Goal: Task Accomplishment & Management: Complete application form

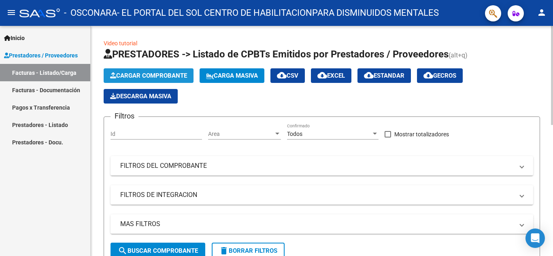
click at [134, 74] on span "Cargar Comprobante" at bounding box center [148, 75] width 77 height 7
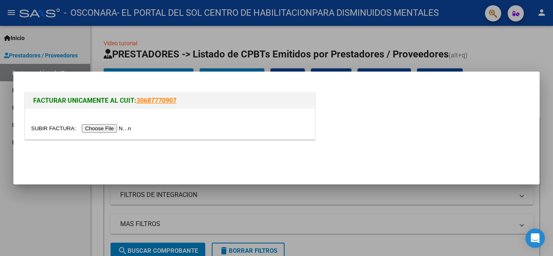
click at [105, 129] on input "file" at bounding box center [82, 128] width 102 height 8
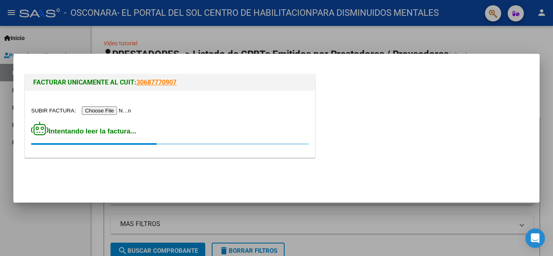
click at [441, 134] on div "FACTURAR UNICAMENTE AL CUIT: 30687770907 Intentando leer la factura..." at bounding box center [276, 117] width 507 height 90
click at [110, 109] on input "file" at bounding box center [82, 110] width 102 height 8
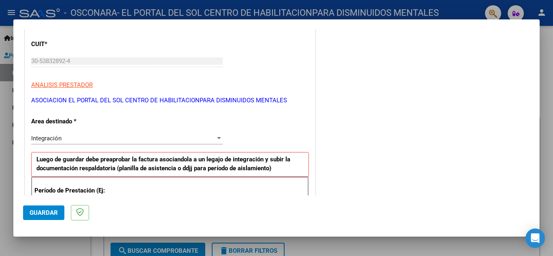
scroll to position [121, 0]
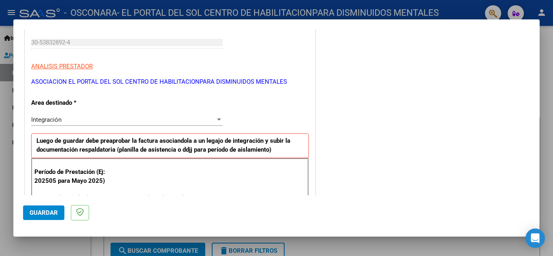
click at [96, 121] on div "Integración" at bounding box center [123, 119] width 184 height 7
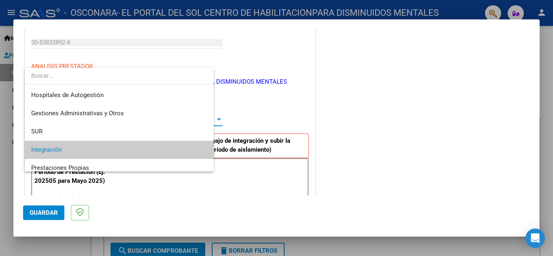
scroll to position [30, 0]
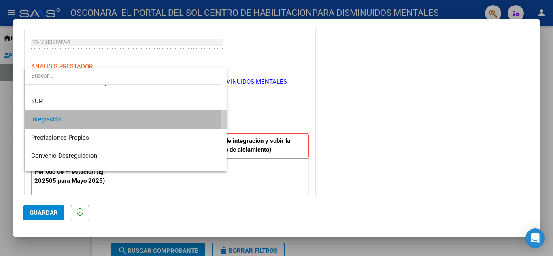
click at [96, 121] on span "Integración" at bounding box center [125, 119] width 189 height 18
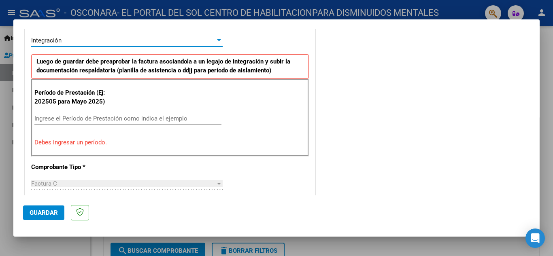
scroll to position [202, 0]
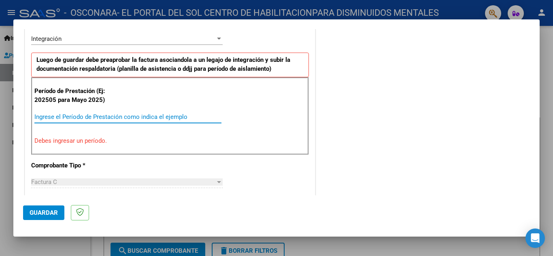
click at [44, 117] on input "Ingrese el Período de Prestación como indica el ejemplo" at bounding box center [127, 116] width 187 height 7
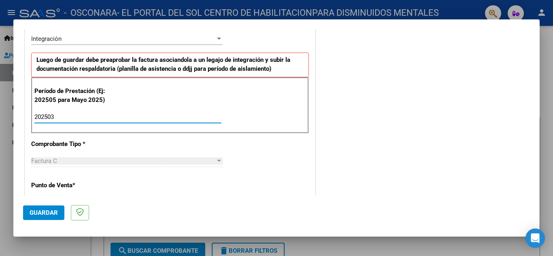
type input "202503"
click at [135, 137] on div "CUIT * 30-53832892-4 Ingresar CUIT ANALISIS PRESTADOR ASOCIACION EL PORTAL DEL …" at bounding box center [170, 232] width 290 height 609
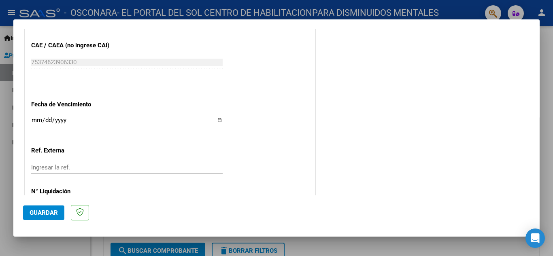
scroll to position [526, 0]
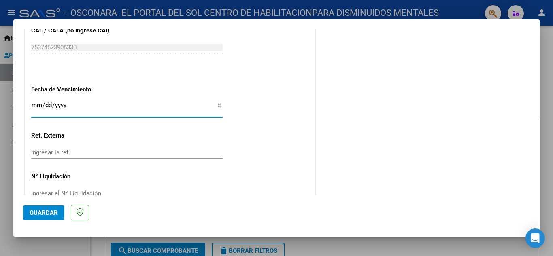
click at [32, 106] on input "Ingresar la fecha" at bounding box center [126, 108] width 191 height 13
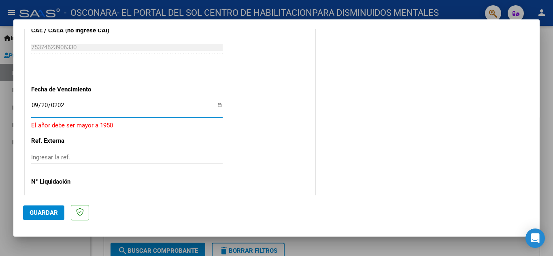
type input "[DATE]"
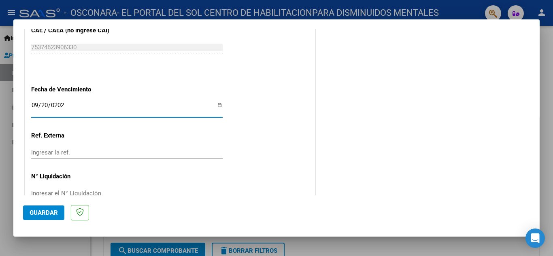
scroll to position [546, 0]
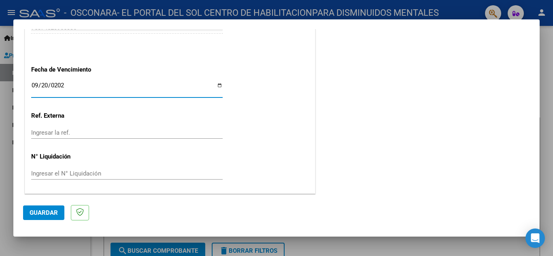
click at [38, 215] on span "Guardar" at bounding box center [44, 212] width 28 height 7
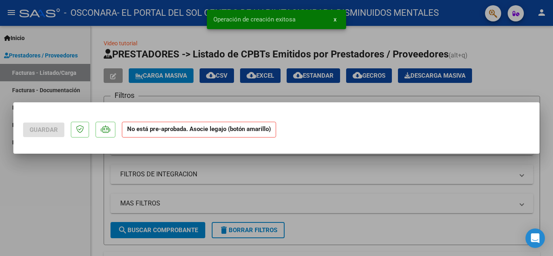
scroll to position [0, 0]
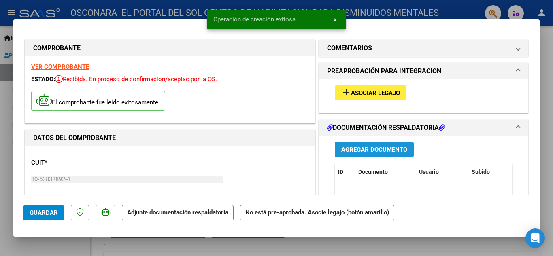
click at [379, 151] on span "Agregar Documento" at bounding box center [374, 149] width 66 height 7
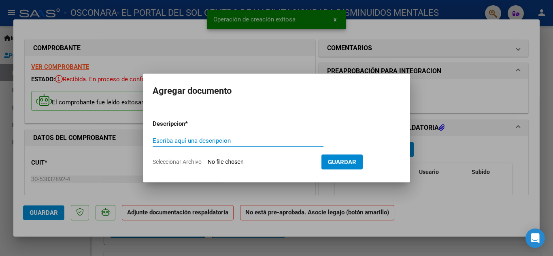
click at [170, 138] on input "Escriba aquí una descripcion" at bounding box center [238, 140] width 171 height 7
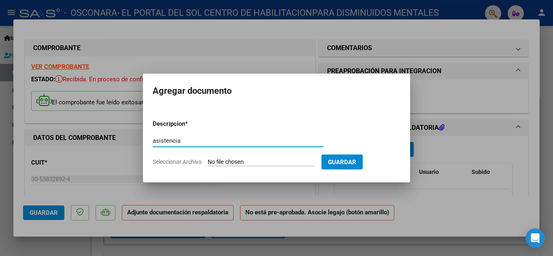
type input "asistencia"
click at [225, 161] on input "Seleccionar Archivo" at bounding box center [261, 163] width 107 height 8
type input "C:\fakepath\BUZCHIAZZIO.pdf"
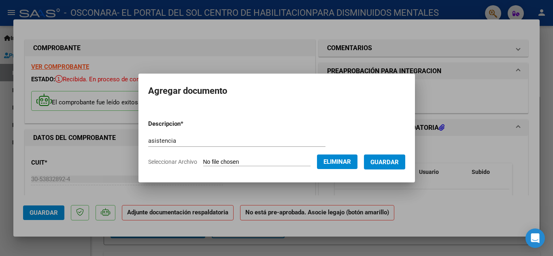
click at [399, 161] on span "Guardar" at bounding box center [384, 162] width 28 height 7
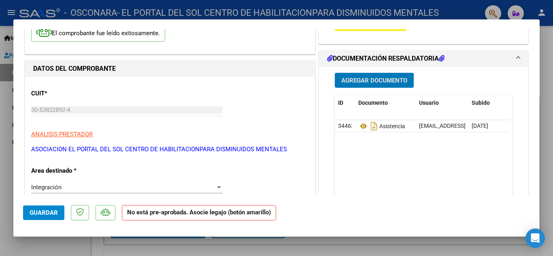
scroll to position [81, 0]
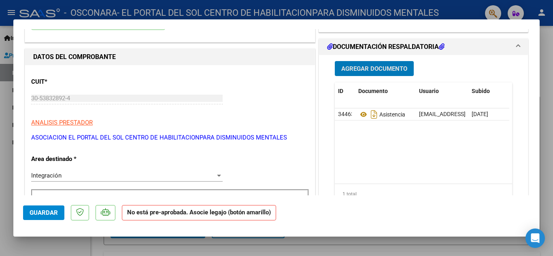
click at [48, 213] on span "Guardar" at bounding box center [44, 212] width 28 height 7
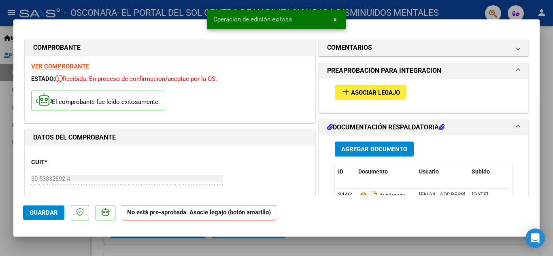
scroll to position [0, 0]
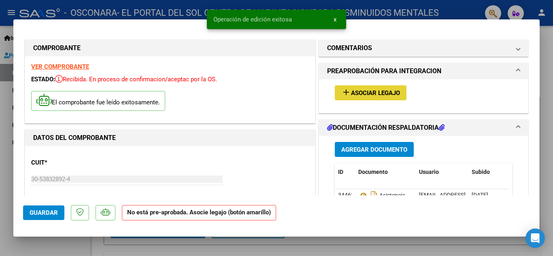
click at [372, 92] on span "Asociar Legajo" at bounding box center [375, 92] width 49 height 7
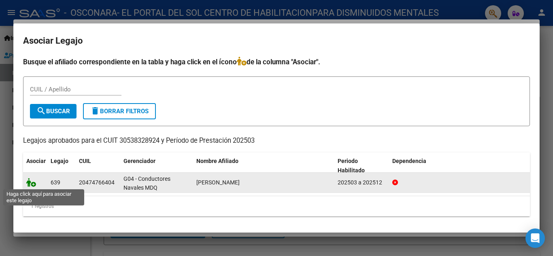
click at [30, 183] on icon at bounding box center [31, 182] width 10 height 9
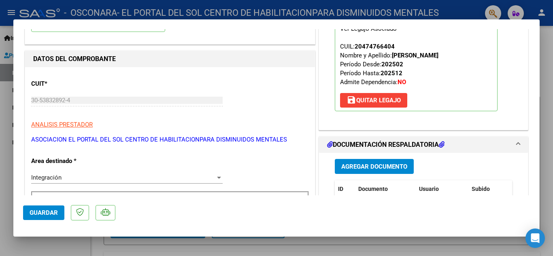
scroll to position [81, 0]
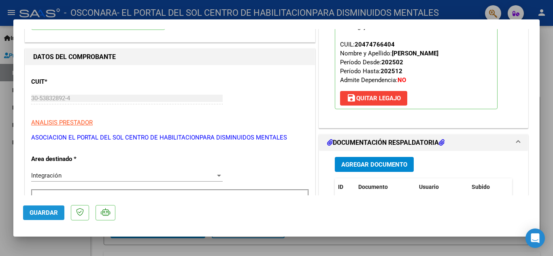
click at [39, 215] on span "Guardar" at bounding box center [44, 212] width 28 height 7
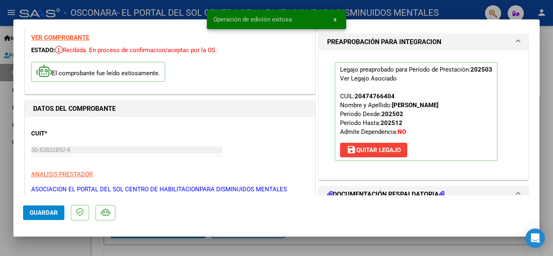
scroll to position [0, 0]
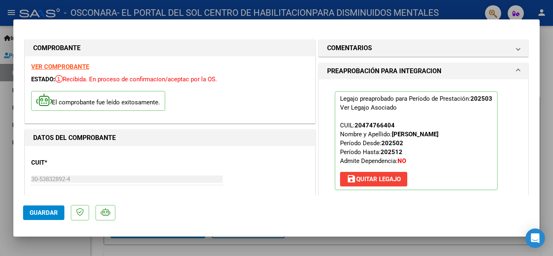
click at [552, 110] on div at bounding box center [276, 128] width 553 height 256
type input "$ 0,00"
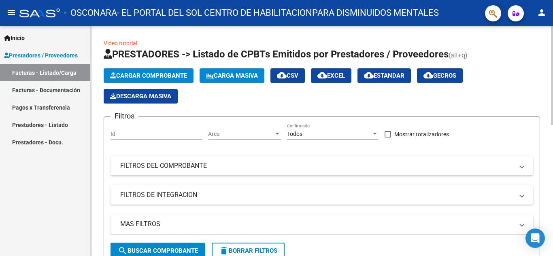
click at [133, 72] on span "Cargar Comprobante" at bounding box center [148, 75] width 77 height 7
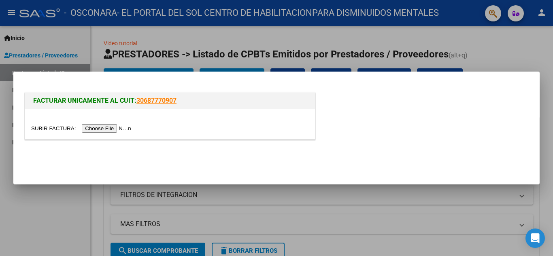
click at [98, 129] on input "file" at bounding box center [82, 128] width 102 height 8
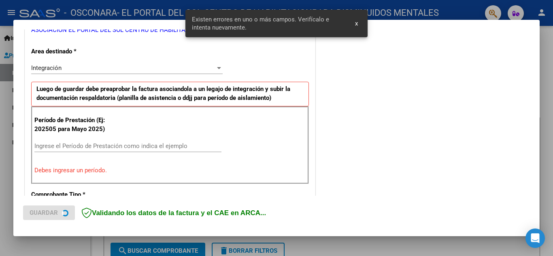
scroll to position [183, 0]
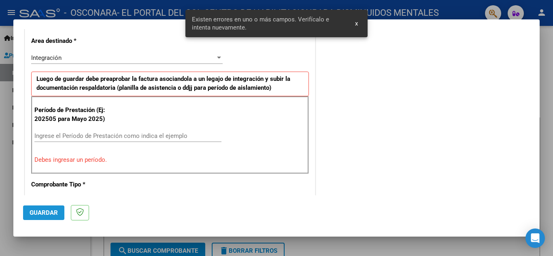
click at [45, 213] on span "Guardar" at bounding box center [44, 212] width 28 height 7
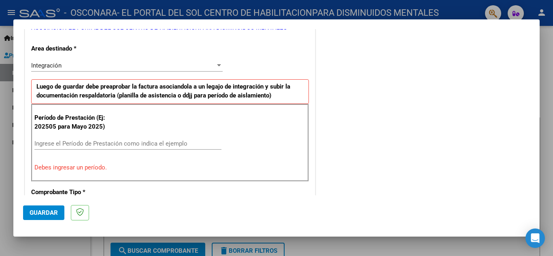
scroll to position [202, 0]
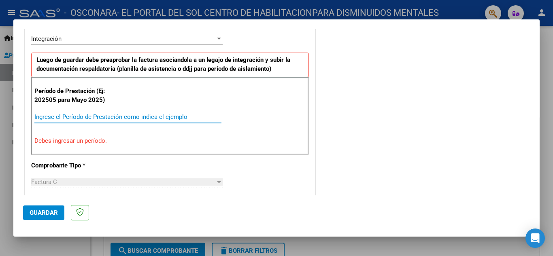
click at [55, 119] on input "Ingrese el Período de Prestación como indica el ejemplo" at bounding box center [127, 116] width 187 height 7
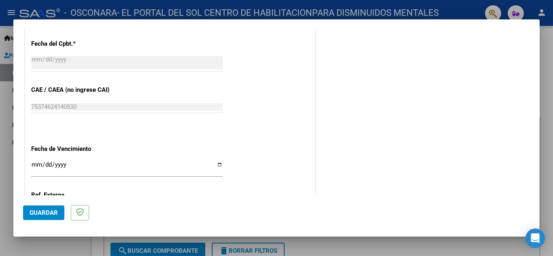
scroll to position [486, 0]
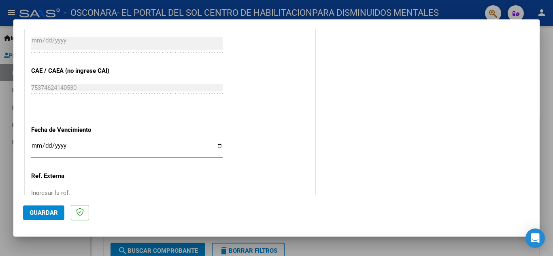
type input "202504"
click at [220, 148] on input "Ingresar la fecha" at bounding box center [126, 148] width 191 height 13
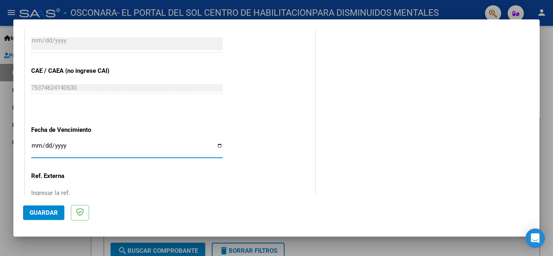
type input "[DATE]"
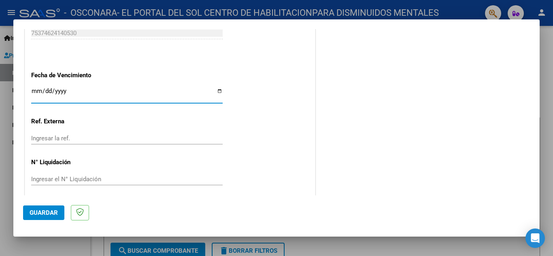
scroll to position [546, 0]
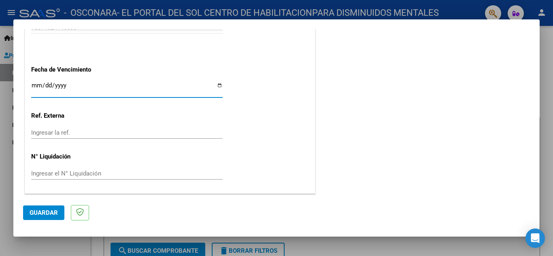
click at [42, 211] on span "Guardar" at bounding box center [44, 212] width 28 height 7
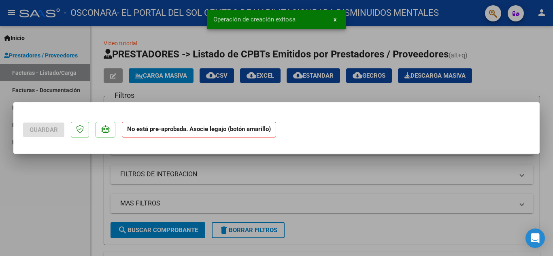
scroll to position [0, 0]
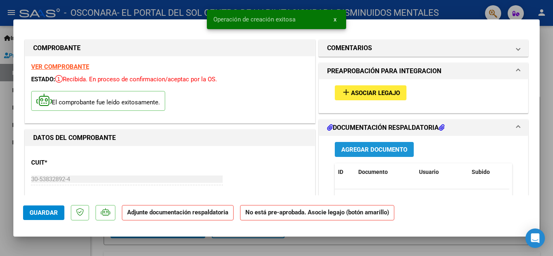
click at [361, 151] on span "Agregar Documento" at bounding box center [374, 149] width 66 height 7
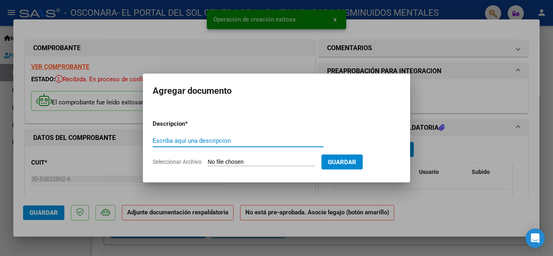
click at [178, 140] on input "Escriba aquí una descripcion" at bounding box center [238, 140] width 171 height 7
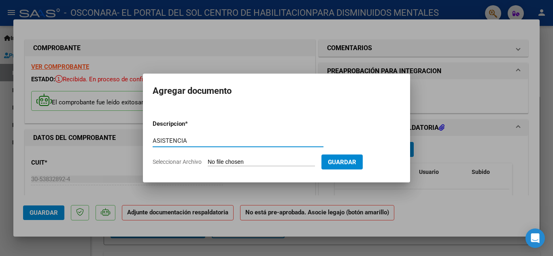
type input "ASISTENCIA"
click at [228, 166] on input "Seleccionar Archivo" at bounding box center [261, 163] width 107 height 8
type input "C:\fakepath\BUZCHIAZZIO.pdf"
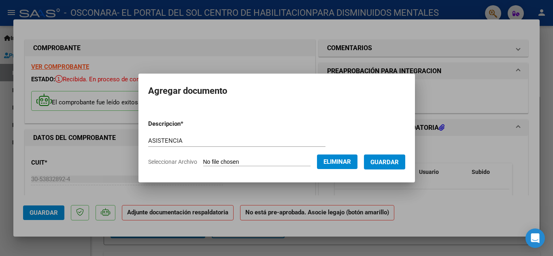
click at [399, 161] on span "Guardar" at bounding box center [384, 162] width 28 height 7
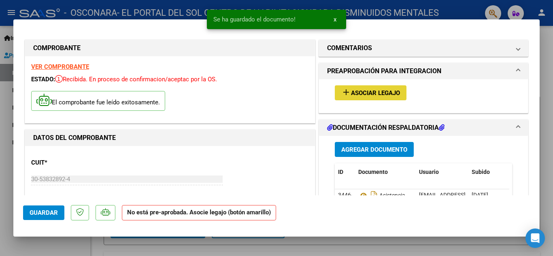
click at [363, 93] on span "Asociar Legajo" at bounding box center [375, 92] width 49 height 7
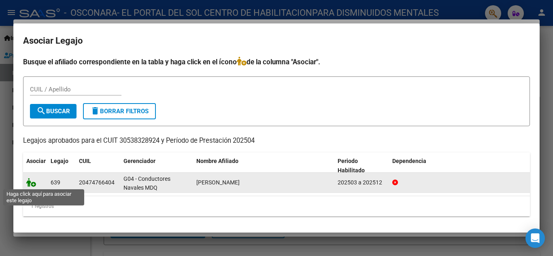
click at [32, 183] on icon at bounding box center [31, 182] width 10 height 9
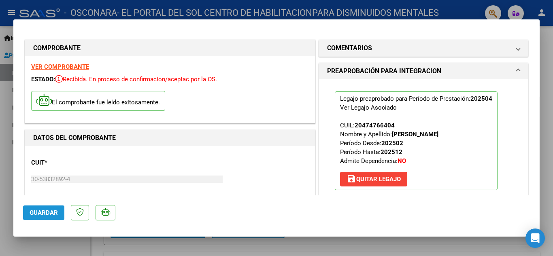
click at [32, 211] on span "Guardar" at bounding box center [44, 212] width 28 height 7
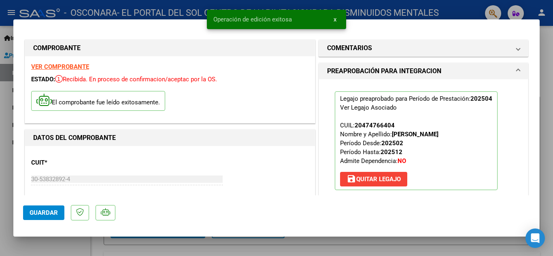
click at [549, 38] on div at bounding box center [276, 128] width 553 height 256
type input "$ 0,00"
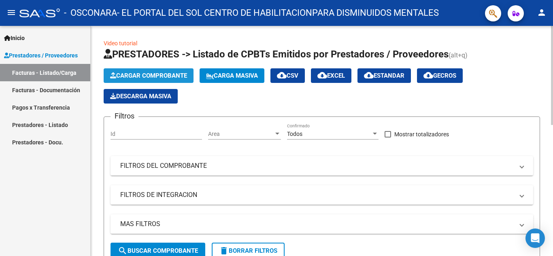
click at [150, 75] on span "Cargar Comprobante" at bounding box center [148, 75] width 77 height 7
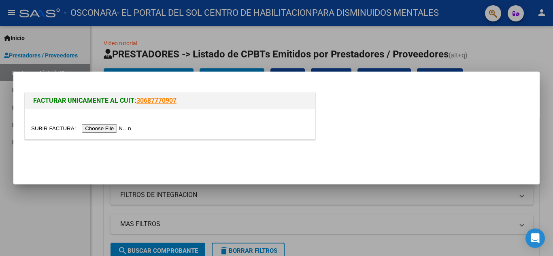
click at [117, 128] on input "file" at bounding box center [82, 128] width 102 height 8
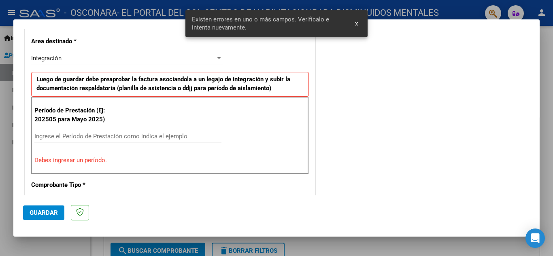
scroll to position [183, 0]
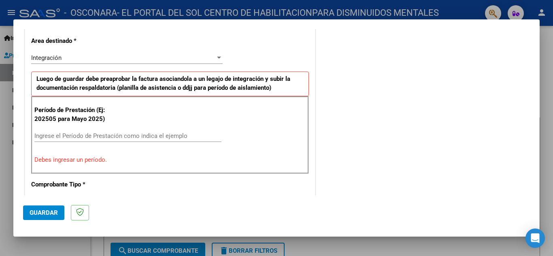
click at [62, 135] on input "Ingrese el Período de Prestación como indica el ejemplo" at bounding box center [127, 135] width 187 height 7
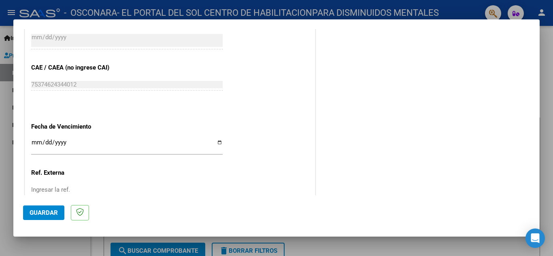
scroll to position [507, 0]
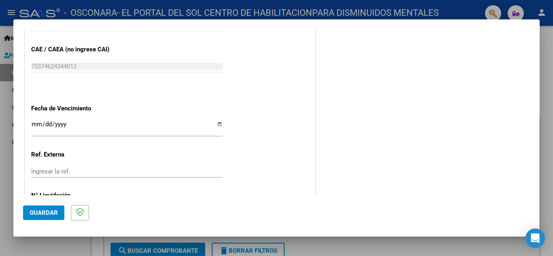
type input "202504"
click at [73, 125] on input "Ingresar la fecha" at bounding box center [126, 127] width 191 height 13
click at [218, 126] on input "Ingresar la fecha" at bounding box center [126, 127] width 191 height 13
type input "[DATE]"
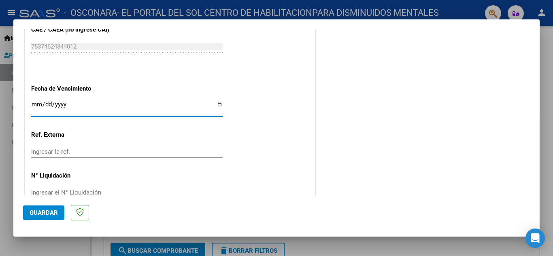
scroll to position [546, 0]
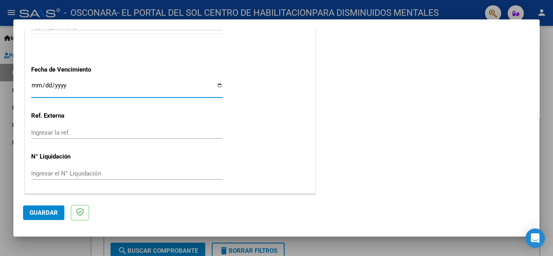
click at [37, 214] on span "Guardar" at bounding box center [44, 212] width 28 height 7
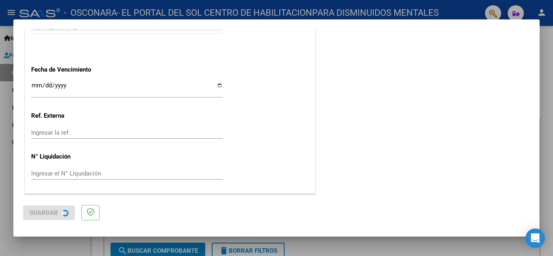
scroll to position [0, 0]
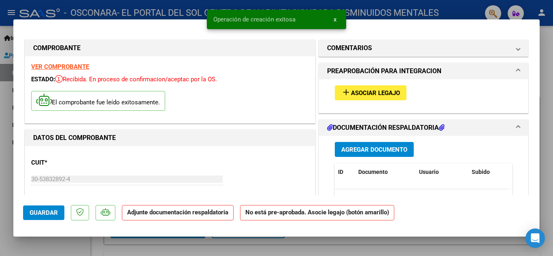
click at [362, 150] on span "Agregar Documento" at bounding box center [374, 149] width 66 height 7
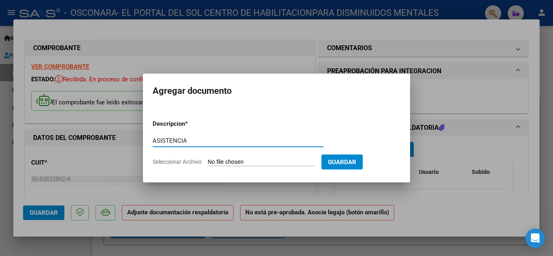
type input "ASISTENCIA"
click at [235, 161] on input "Seleccionar Archivo" at bounding box center [261, 163] width 107 height 8
type input "C:\fakepath\BUZCHIAZZIO.pdf"
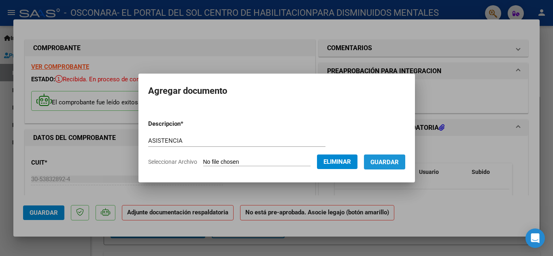
click at [387, 163] on span "Guardar" at bounding box center [384, 162] width 28 height 7
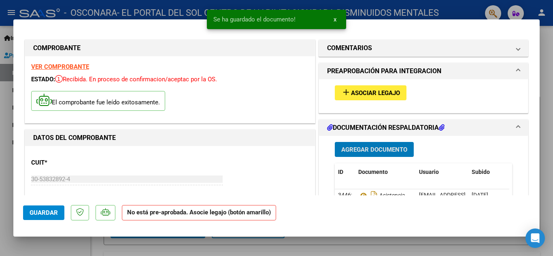
click at [358, 88] on button "add Asociar Legajo" at bounding box center [371, 92] width 72 height 15
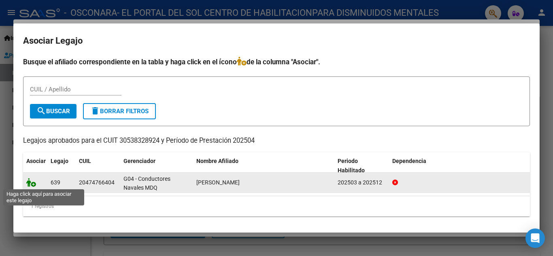
click at [31, 184] on icon at bounding box center [31, 182] width 10 height 9
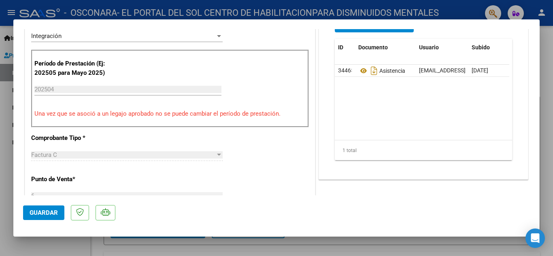
scroll to position [202, 0]
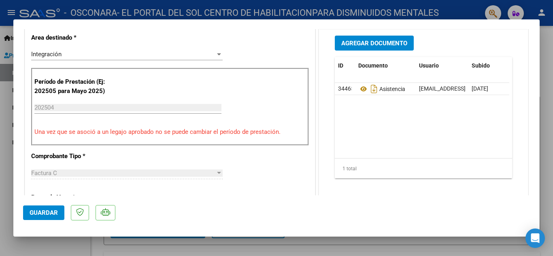
click at [61, 106] on input "202504" at bounding box center [127, 107] width 187 height 7
click at [57, 106] on input "202504" at bounding box center [127, 107] width 187 height 7
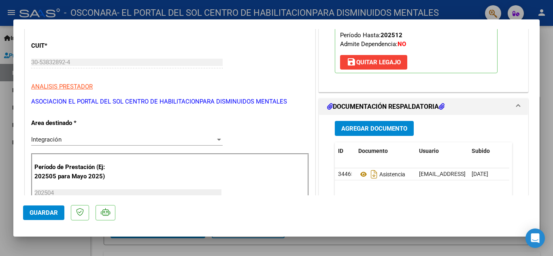
scroll to position [121, 0]
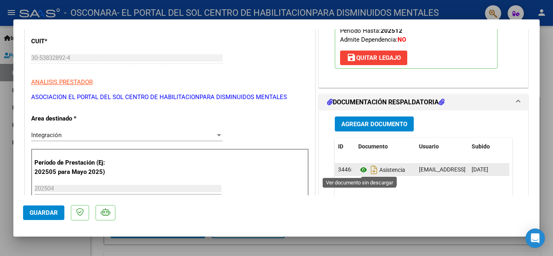
click at [360, 172] on icon at bounding box center [363, 170] width 11 height 10
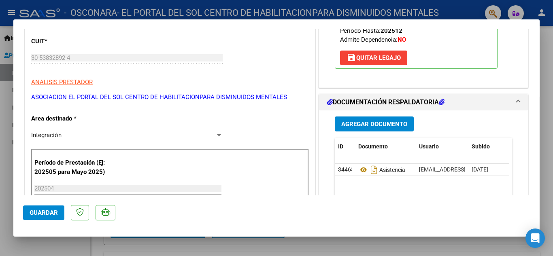
click at [390, 58] on span "save [PERSON_NAME]" at bounding box center [373, 57] width 54 height 7
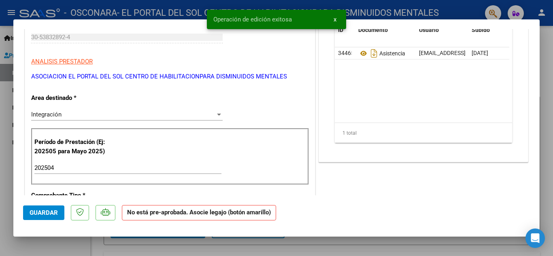
scroll to position [162, 0]
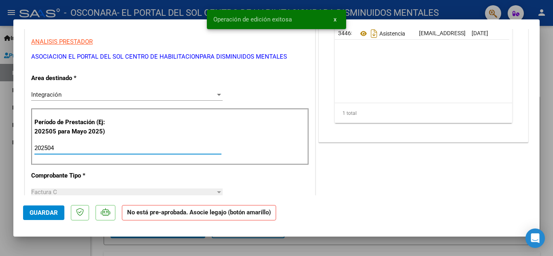
click at [61, 149] on input "202504" at bounding box center [127, 147] width 187 height 7
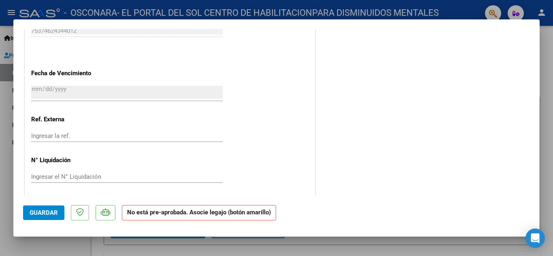
scroll to position [537, 0]
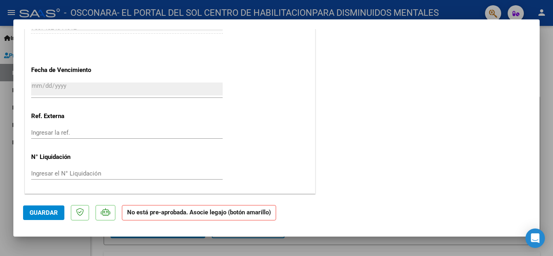
type input "202505"
click at [46, 213] on span "Guardar" at bounding box center [44, 212] width 28 height 7
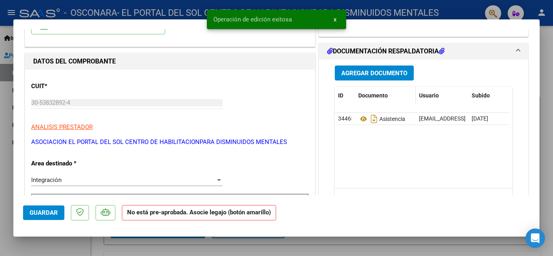
scroll to position [51, 0]
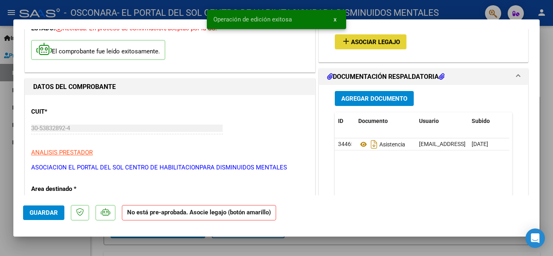
click at [362, 41] on span "Asociar Legajo" at bounding box center [375, 41] width 49 height 7
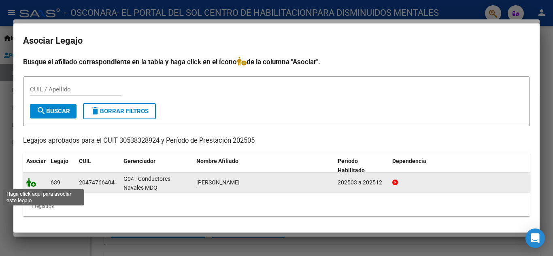
click at [30, 185] on icon at bounding box center [31, 182] width 10 height 9
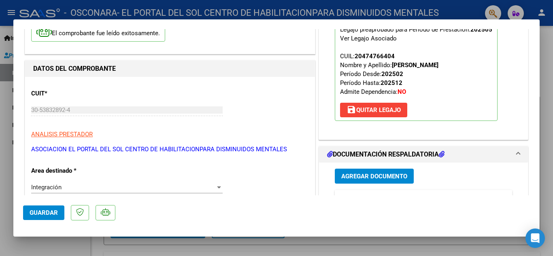
scroll to position [121, 0]
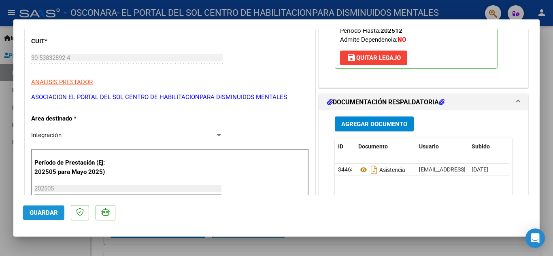
click at [44, 212] on span "Guardar" at bounding box center [44, 212] width 28 height 7
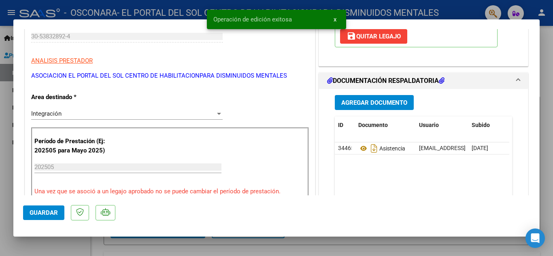
scroll to position [162, 0]
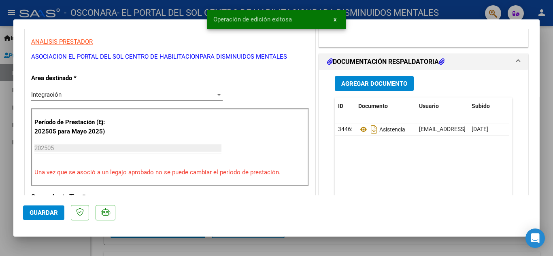
click at [545, 51] on div at bounding box center [276, 128] width 553 height 256
type input "$ 0,00"
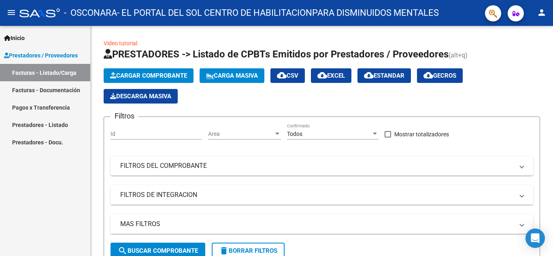
click at [27, 91] on link "Facturas - Documentación" at bounding box center [45, 89] width 90 height 17
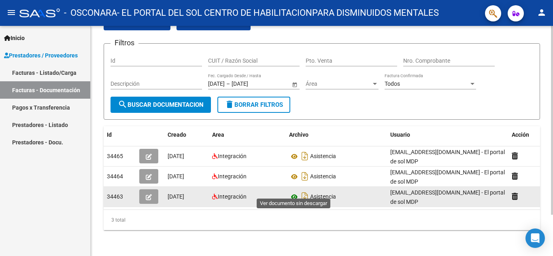
click at [296, 192] on icon at bounding box center [294, 197] width 11 height 10
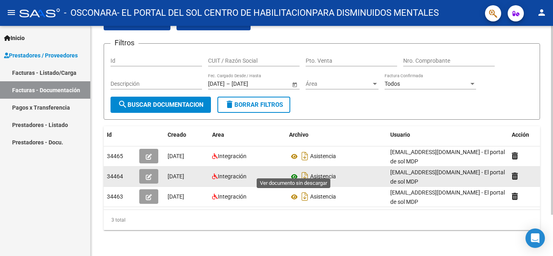
click at [294, 172] on icon at bounding box center [294, 177] width 11 height 10
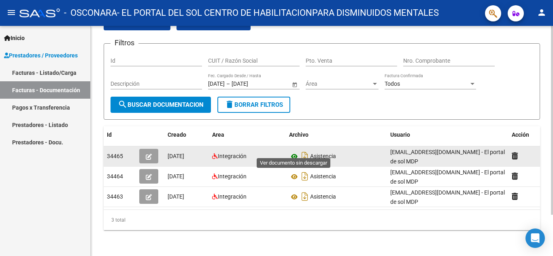
click at [295, 152] on icon at bounding box center [294, 157] width 11 height 10
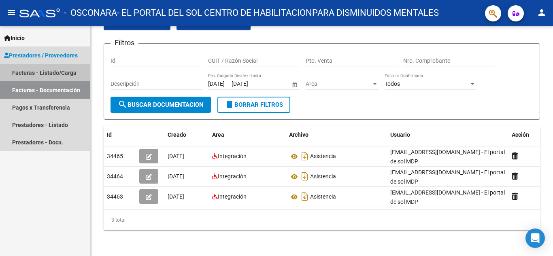
click at [38, 71] on link "Facturas - Listado/Carga" at bounding box center [45, 72] width 90 height 17
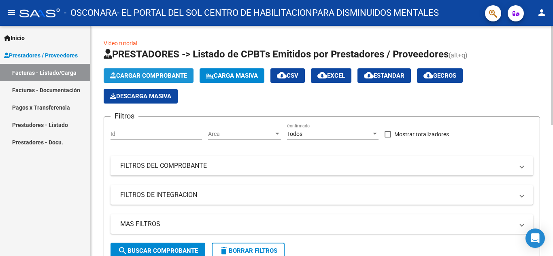
click at [155, 76] on span "Cargar Comprobante" at bounding box center [148, 75] width 77 height 7
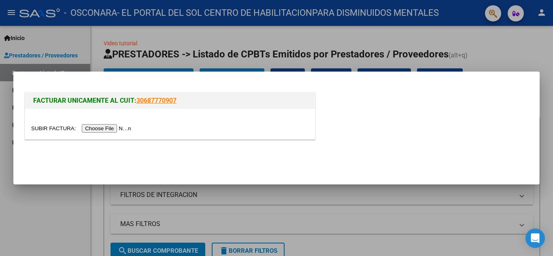
click at [119, 128] on input "file" at bounding box center [82, 128] width 102 height 8
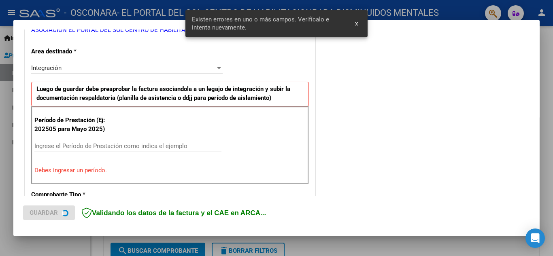
scroll to position [183, 0]
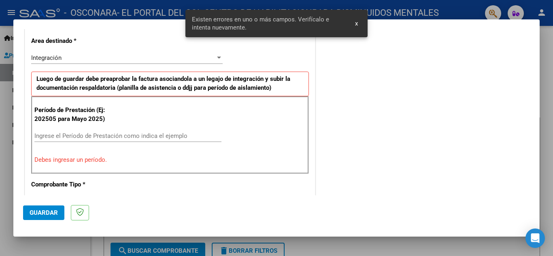
click at [51, 134] on input "Ingrese el Período de Prestación como indica el ejemplo" at bounding box center [127, 135] width 187 height 7
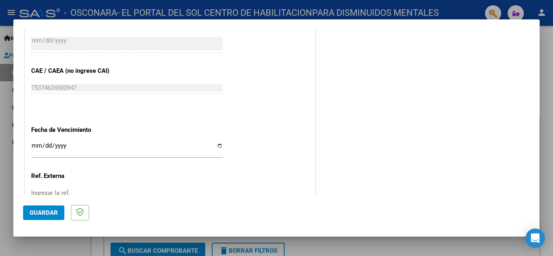
scroll to position [507, 0]
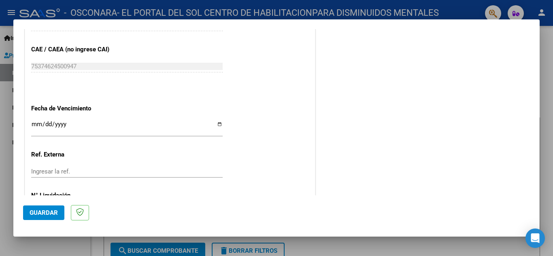
type input "202506"
click at [217, 127] on input "Ingresar la fecha" at bounding box center [126, 127] width 191 height 13
type input "[DATE]"
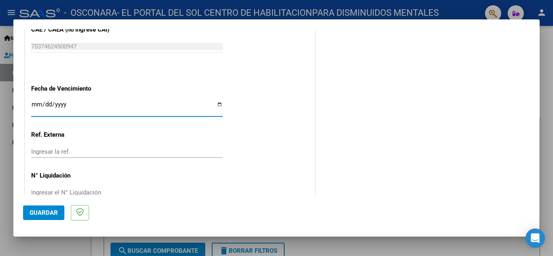
scroll to position [546, 0]
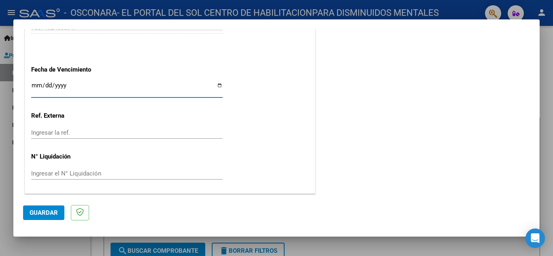
click at [44, 215] on span "Guardar" at bounding box center [44, 212] width 28 height 7
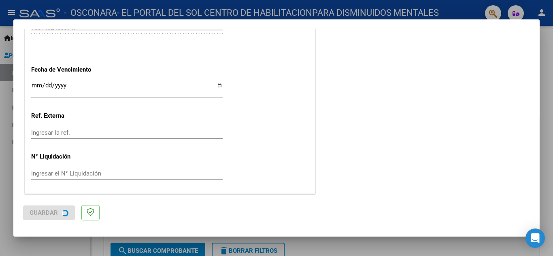
scroll to position [0, 0]
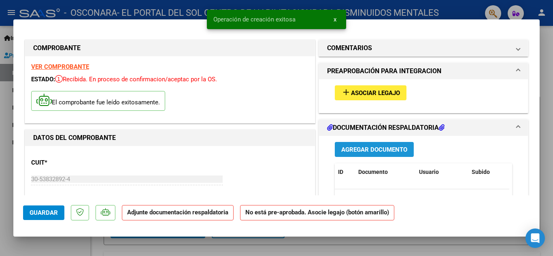
click at [351, 150] on span "Agregar Documento" at bounding box center [374, 149] width 66 height 7
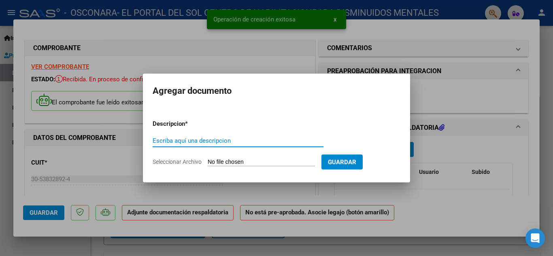
click at [200, 140] on input "Escriba aquí una descripcion" at bounding box center [238, 140] width 171 height 7
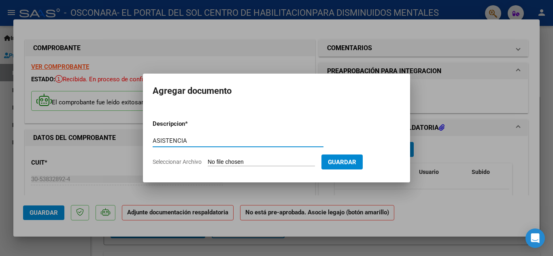
type input "ASISTENCIA"
click at [213, 160] on input "Seleccionar Archivo" at bounding box center [261, 163] width 107 height 8
type input "C:\fakepath\BUZCHIAZZIO.pdf"
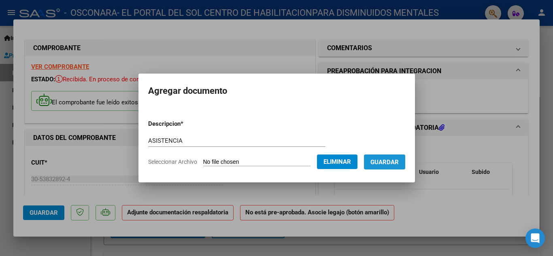
click at [393, 162] on span "Guardar" at bounding box center [384, 162] width 28 height 7
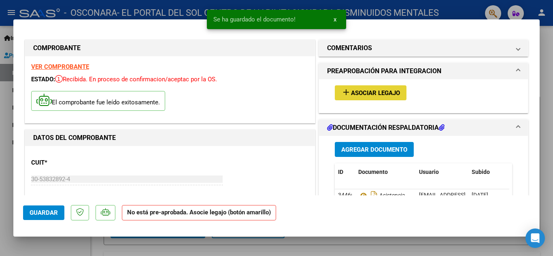
click at [373, 91] on span "Asociar Legajo" at bounding box center [375, 92] width 49 height 7
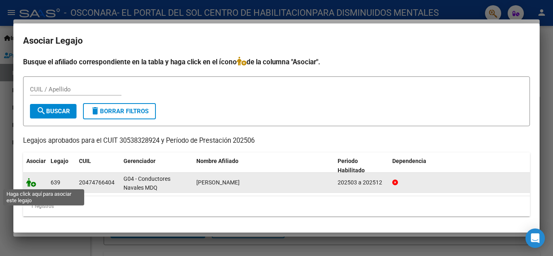
click at [31, 183] on icon at bounding box center [31, 182] width 10 height 9
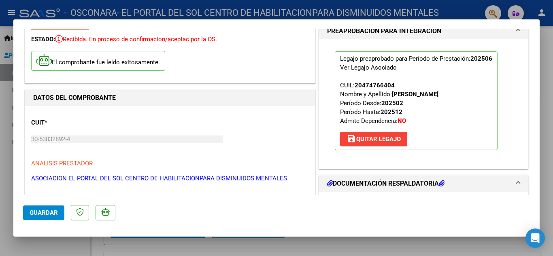
scroll to position [81, 0]
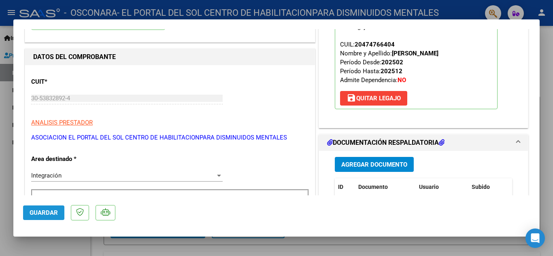
click at [43, 212] on span "Guardar" at bounding box center [44, 212] width 28 height 7
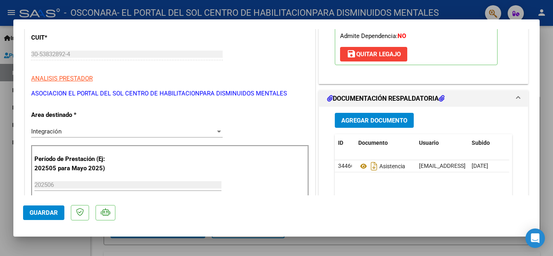
scroll to position [162, 0]
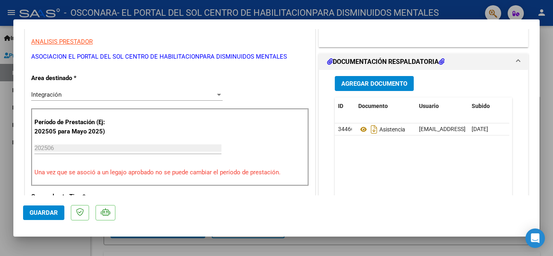
click at [64, 149] on input "202506" at bounding box center [127, 147] width 187 height 7
click at [339, 216] on mat-dialog-actions "Guardar" at bounding box center [276, 211] width 507 height 32
click at [546, 35] on div at bounding box center [276, 128] width 553 height 256
type input "$ 0,00"
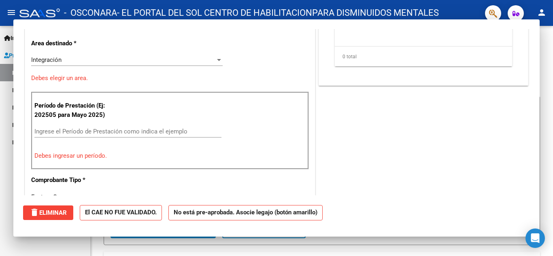
scroll to position [137, 0]
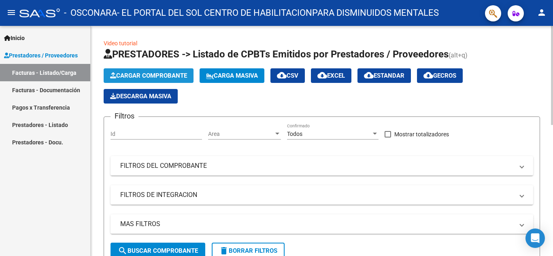
click at [147, 74] on span "Cargar Comprobante" at bounding box center [148, 75] width 77 height 7
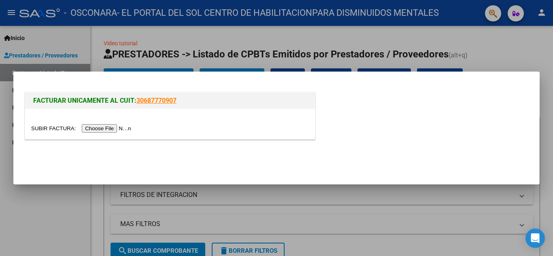
click at [98, 127] on input "file" at bounding box center [82, 128] width 102 height 8
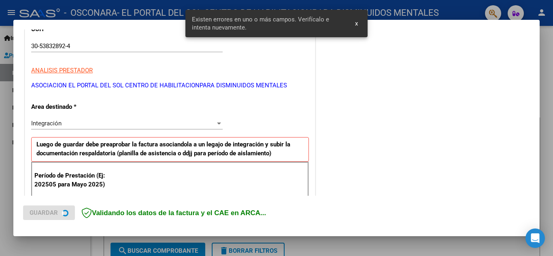
scroll to position [183, 0]
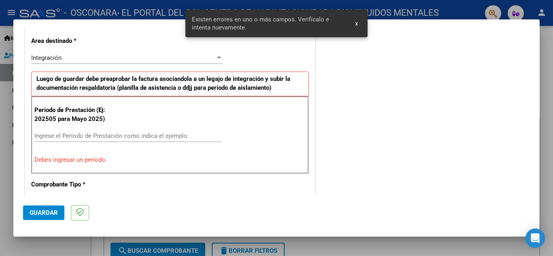
click at [55, 134] on input "Ingrese el Período de Prestación como indica el ejemplo" at bounding box center [127, 135] width 187 height 7
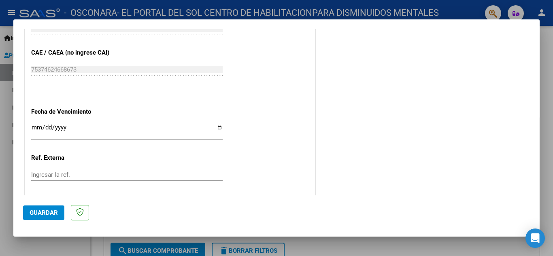
scroll to position [507, 0]
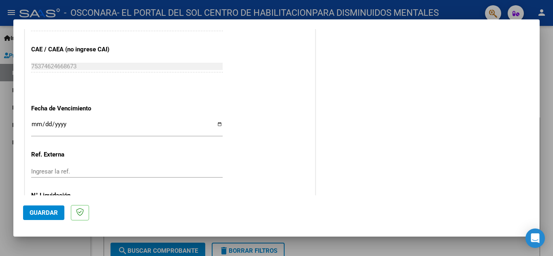
type input "202507"
click at [218, 124] on input "Ingresar la fecha" at bounding box center [126, 127] width 191 height 13
type input "[DATE]"
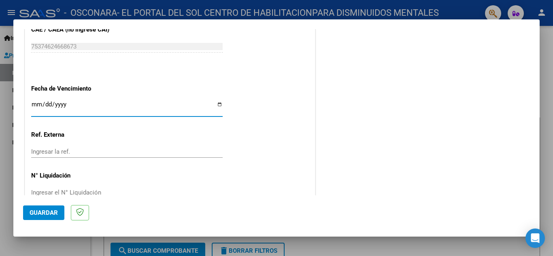
scroll to position [546, 0]
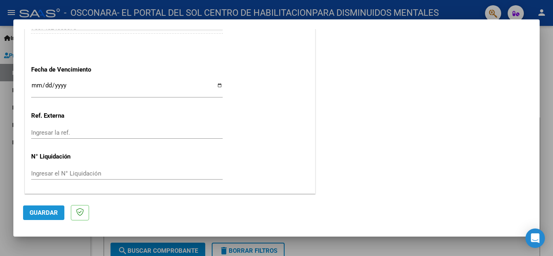
click at [48, 214] on span "Guardar" at bounding box center [44, 212] width 28 height 7
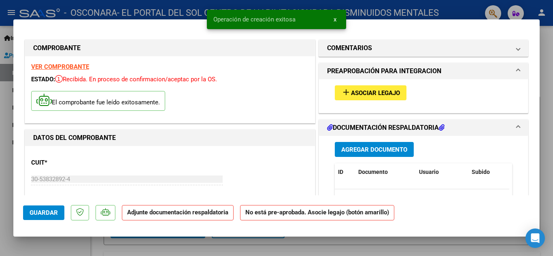
click at [363, 151] on span "Agregar Documento" at bounding box center [374, 149] width 66 height 7
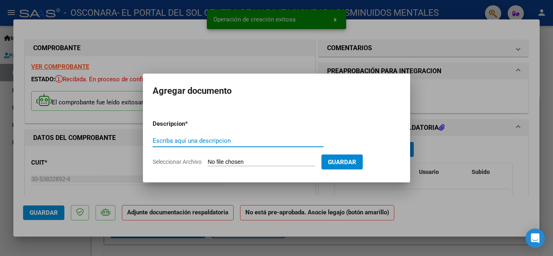
click at [166, 140] on input "Escriba aquí una descripcion" at bounding box center [238, 140] width 171 height 7
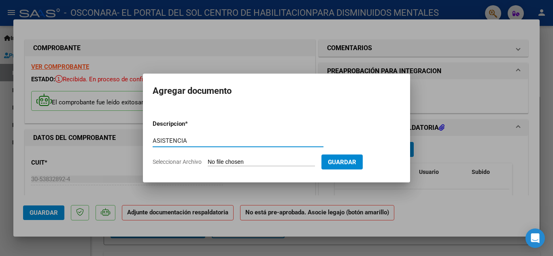
type input "ASISTENCIA"
click at [237, 162] on input "Seleccionar Archivo" at bounding box center [261, 163] width 107 height 8
type input "C:\fakepath\BUZCHIAZZIO.pdf"
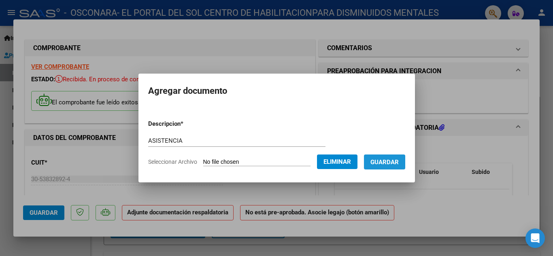
click at [390, 163] on span "Guardar" at bounding box center [384, 162] width 28 height 7
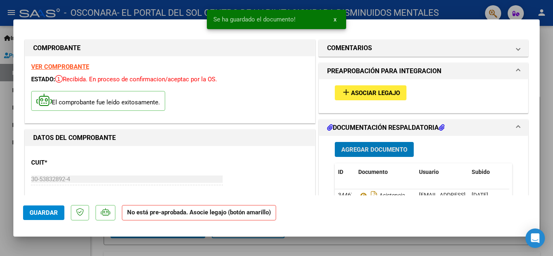
click at [373, 148] on span "Agregar Documento" at bounding box center [374, 149] width 66 height 7
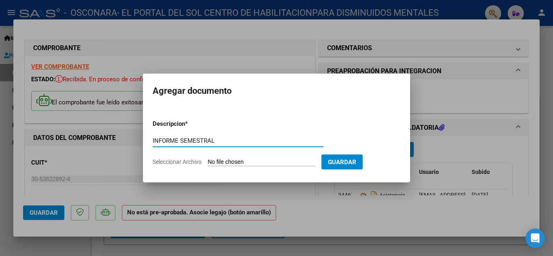
type input "INFORME SEMESTRAL"
click at [234, 159] on input "Seleccionar Archivo" at bounding box center [261, 163] width 107 height 8
type input "C:\fakepath\BUSCHIACIO [PERSON_NAME].pdf"
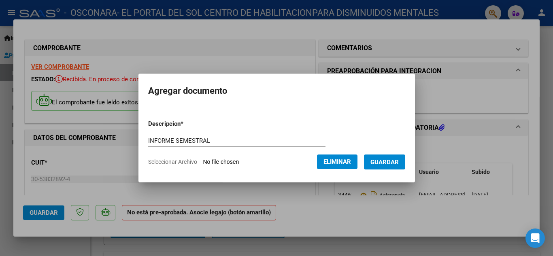
click at [387, 159] on span "Guardar" at bounding box center [384, 162] width 28 height 7
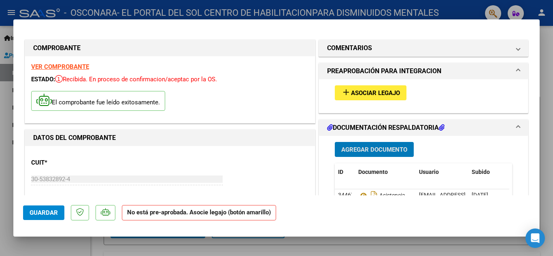
click at [364, 93] on span "Asociar Legajo" at bounding box center [375, 92] width 49 height 7
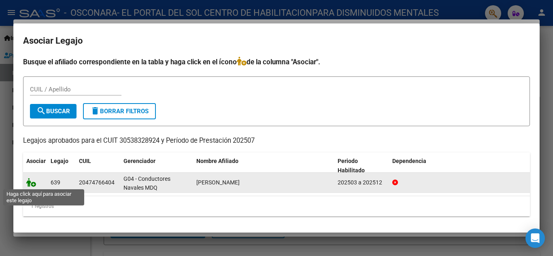
click at [32, 182] on icon at bounding box center [31, 182] width 10 height 9
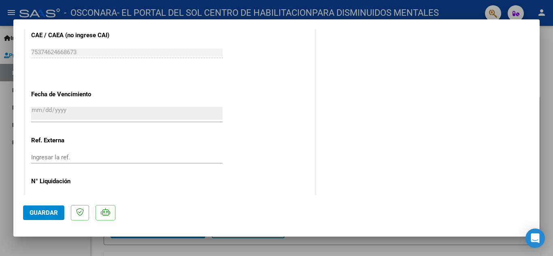
scroll to position [558, 0]
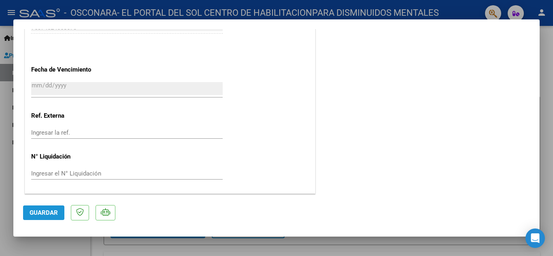
click at [58, 213] on button "Guardar" at bounding box center [43, 213] width 41 height 15
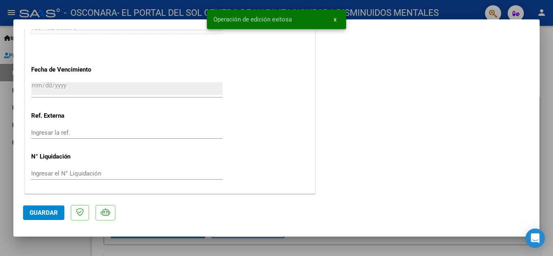
click at [546, 59] on div at bounding box center [276, 128] width 553 height 256
type input "$ 0,00"
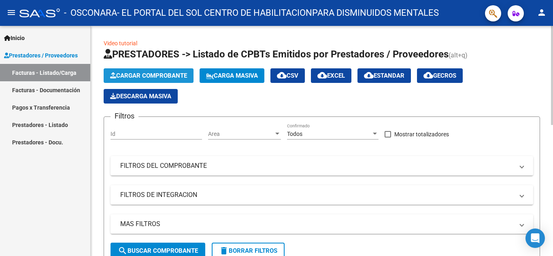
click at [141, 78] on span "Cargar Comprobante" at bounding box center [148, 75] width 77 height 7
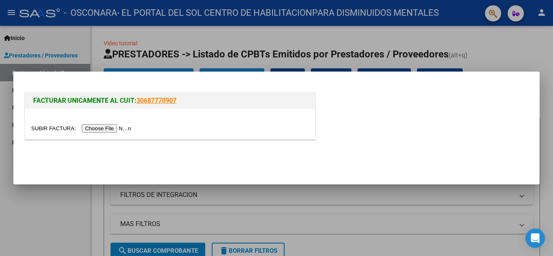
click at [121, 132] on input "file" at bounding box center [82, 128] width 102 height 8
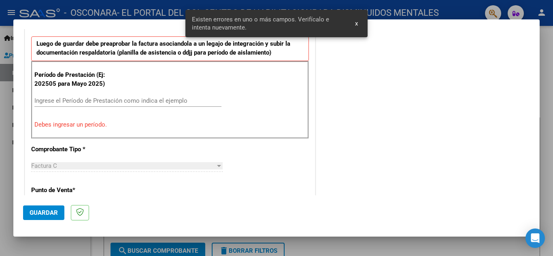
scroll to position [224, 0]
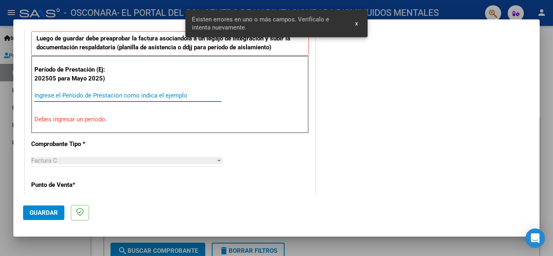
click at [57, 95] on input "Ingrese el Período de Prestación como indica el ejemplo" at bounding box center [127, 95] width 187 height 7
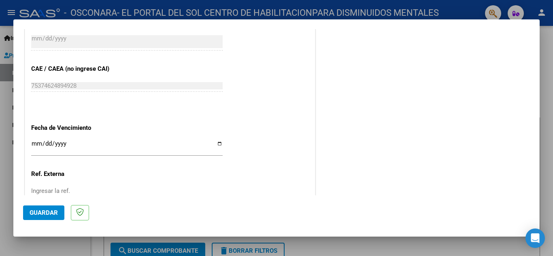
scroll to position [507, 0]
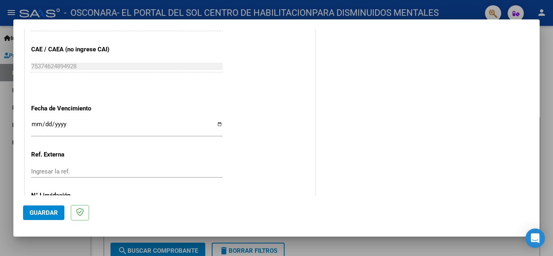
type input "202508"
click at [217, 126] on input "Ingresar la fecha" at bounding box center [126, 127] width 191 height 13
type input "[DATE]"
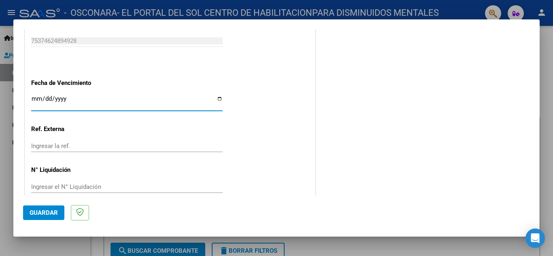
scroll to position [546, 0]
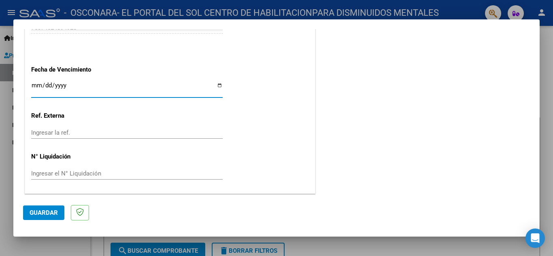
click at [47, 210] on span "Guardar" at bounding box center [44, 212] width 28 height 7
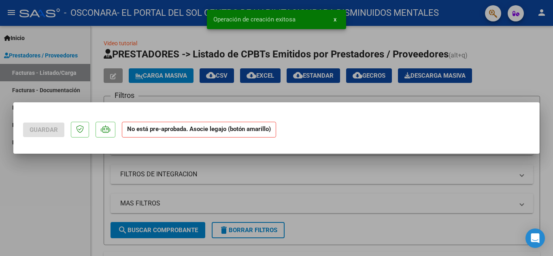
scroll to position [0, 0]
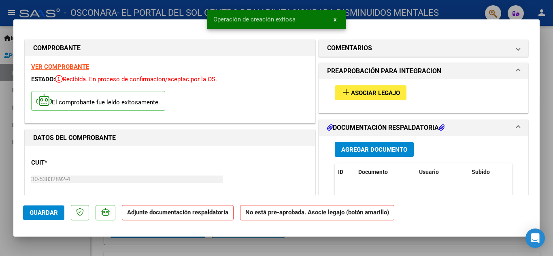
click at [356, 150] on span "Agregar Documento" at bounding box center [374, 149] width 66 height 7
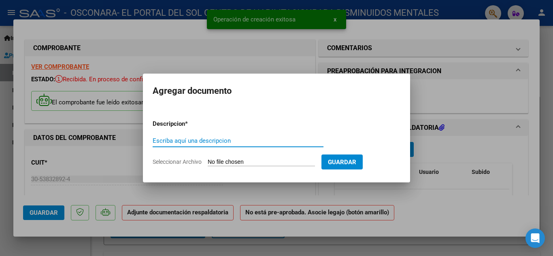
click at [187, 141] on input "Escriba aquí una descripcion" at bounding box center [238, 140] width 171 height 7
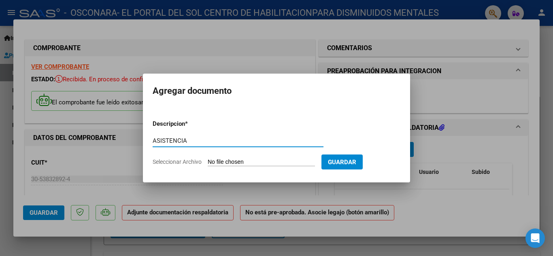
type input "ASISTENCIA"
click at [233, 160] on input "Seleccionar Archivo" at bounding box center [261, 163] width 107 height 8
type input "C:\fakepath\BUZCHIAZZIO.pdf"
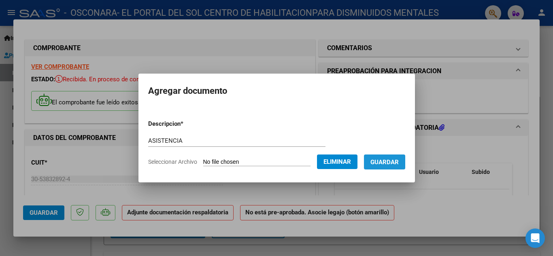
click at [391, 162] on span "Guardar" at bounding box center [384, 162] width 28 height 7
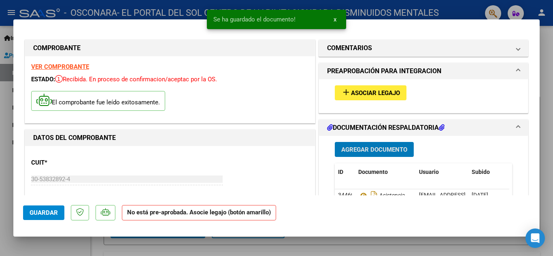
scroll to position [40, 0]
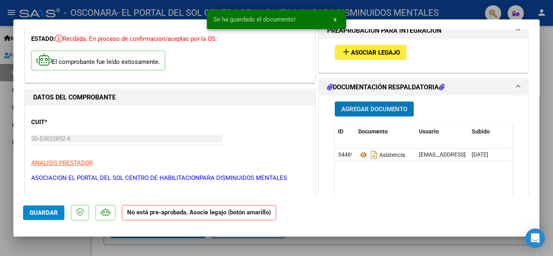
click at [360, 55] on span "Asociar Legajo" at bounding box center [375, 52] width 49 height 7
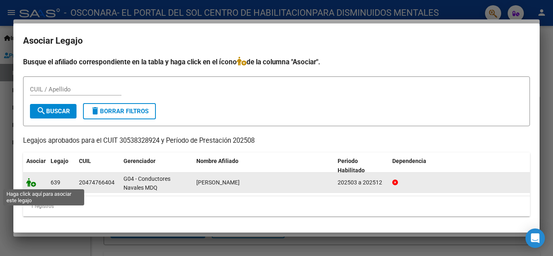
click at [32, 179] on icon at bounding box center [31, 182] width 10 height 9
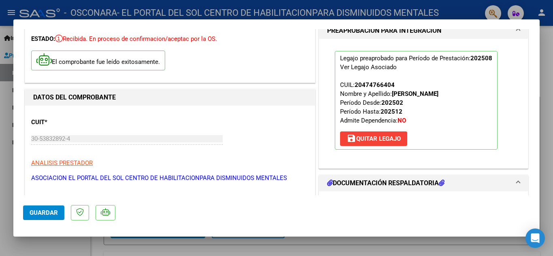
click at [48, 216] on span "Guardar" at bounding box center [44, 212] width 28 height 7
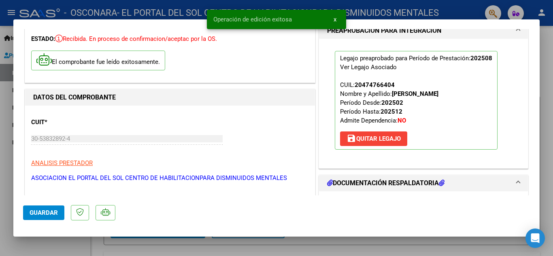
click at [547, 57] on div at bounding box center [276, 128] width 553 height 256
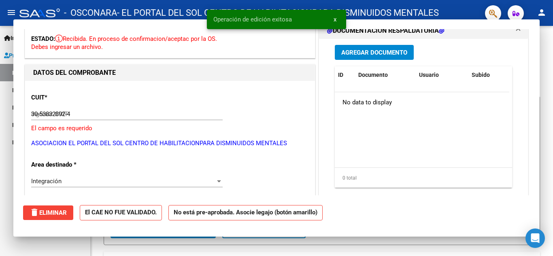
type input "$ 0,00"
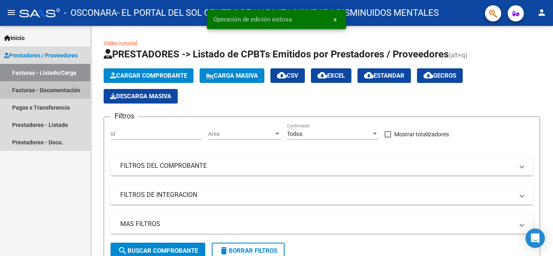
click at [32, 90] on link "Facturas - Documentación" at bounding box center [45, 89] width 90 height 17
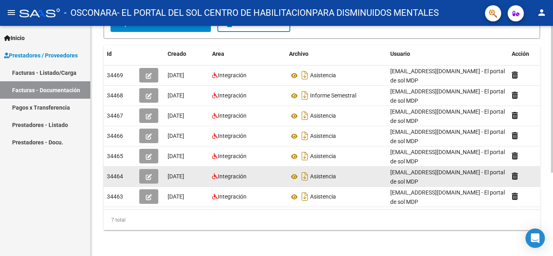
scroll to position [131, 0]
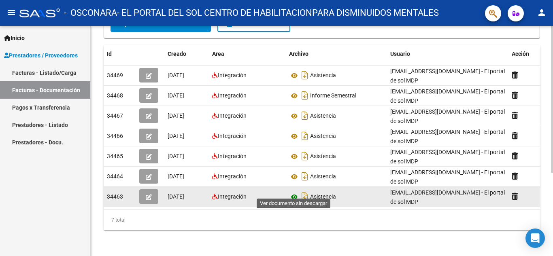
click at [293, 192] on icon at bounding box center [294, 197] width 11 height 10
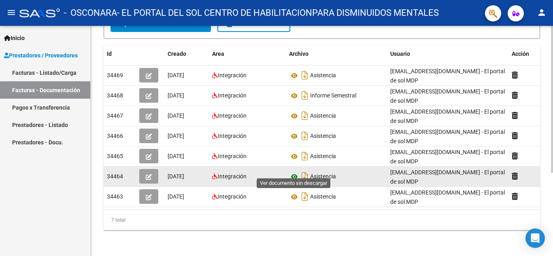
click at [294, 172] on icon at bounding box center [294, 177] width 11 height 10
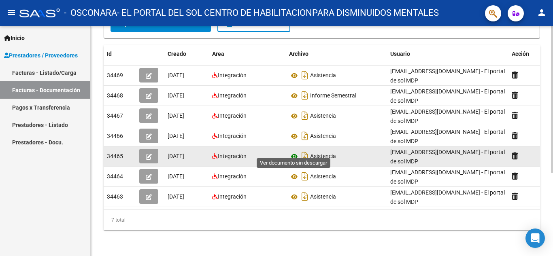
click at [296, 152] on icon at bounding box center [294, 157] width 11 height 10
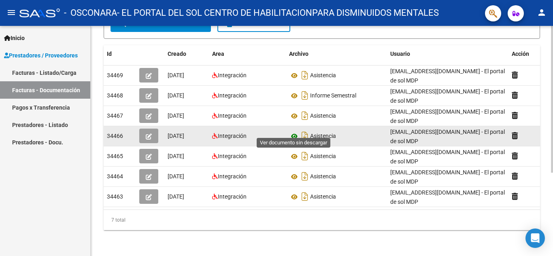
click at [293, 132] on icon at bounding box center [294, 137] width 11 height 10
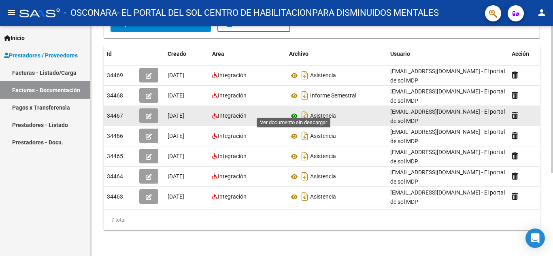
click at [297, 111] on icon at bounding box center [294, 116] width 11 height 10
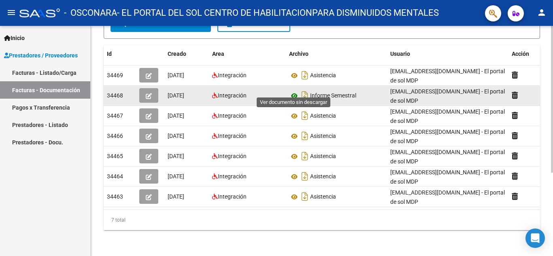
click at [293, 91] on icon at bounding box center [294, 96] width 11 height 10
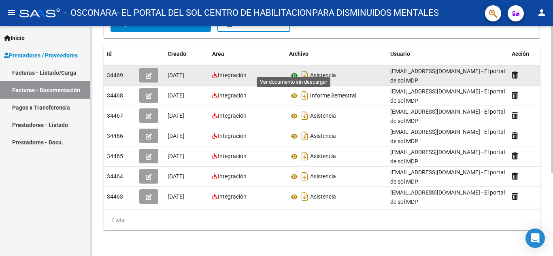
click at [295, 71] on icon at bounding box center [294, 76] width 11 height 10
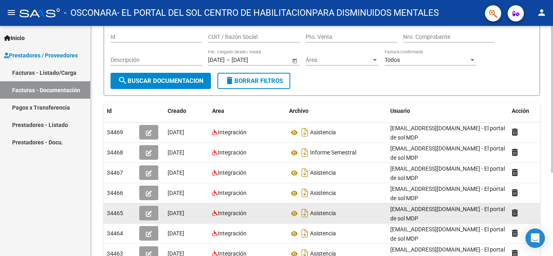
scroll to position [0, 0]
